Goal: Use online tool/utility: Utilize a website feature to perform a specific function

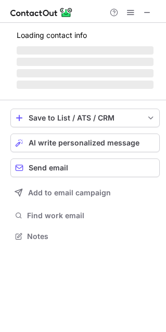
scroll to position [230, 166]
